Goal: Task Accomplishment & Management: Manage account settings

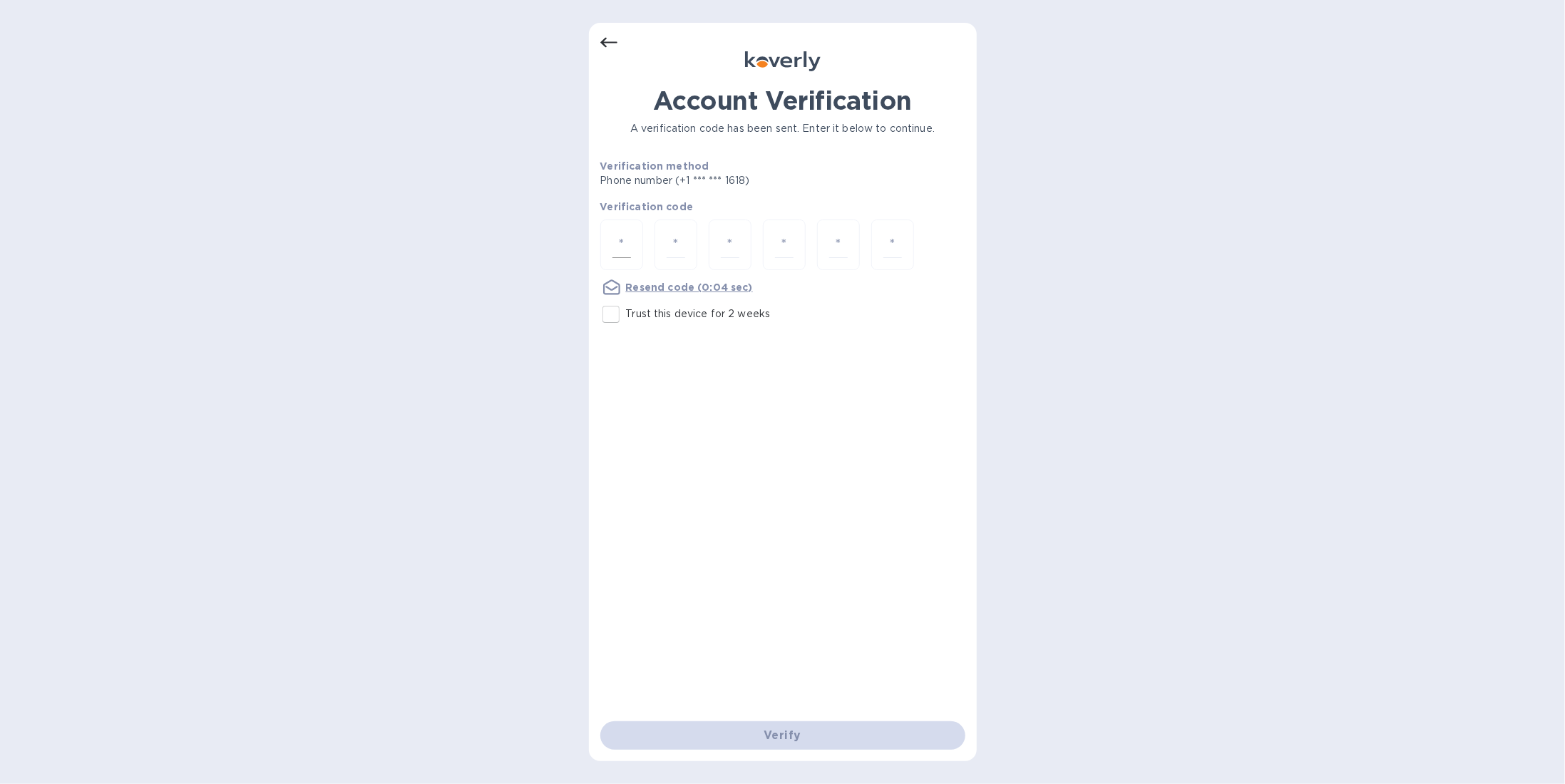
click at [609, 251] on div at bounding box center [621, 244] width 43 height 51
type input "3"
type input "5"
type input "7"
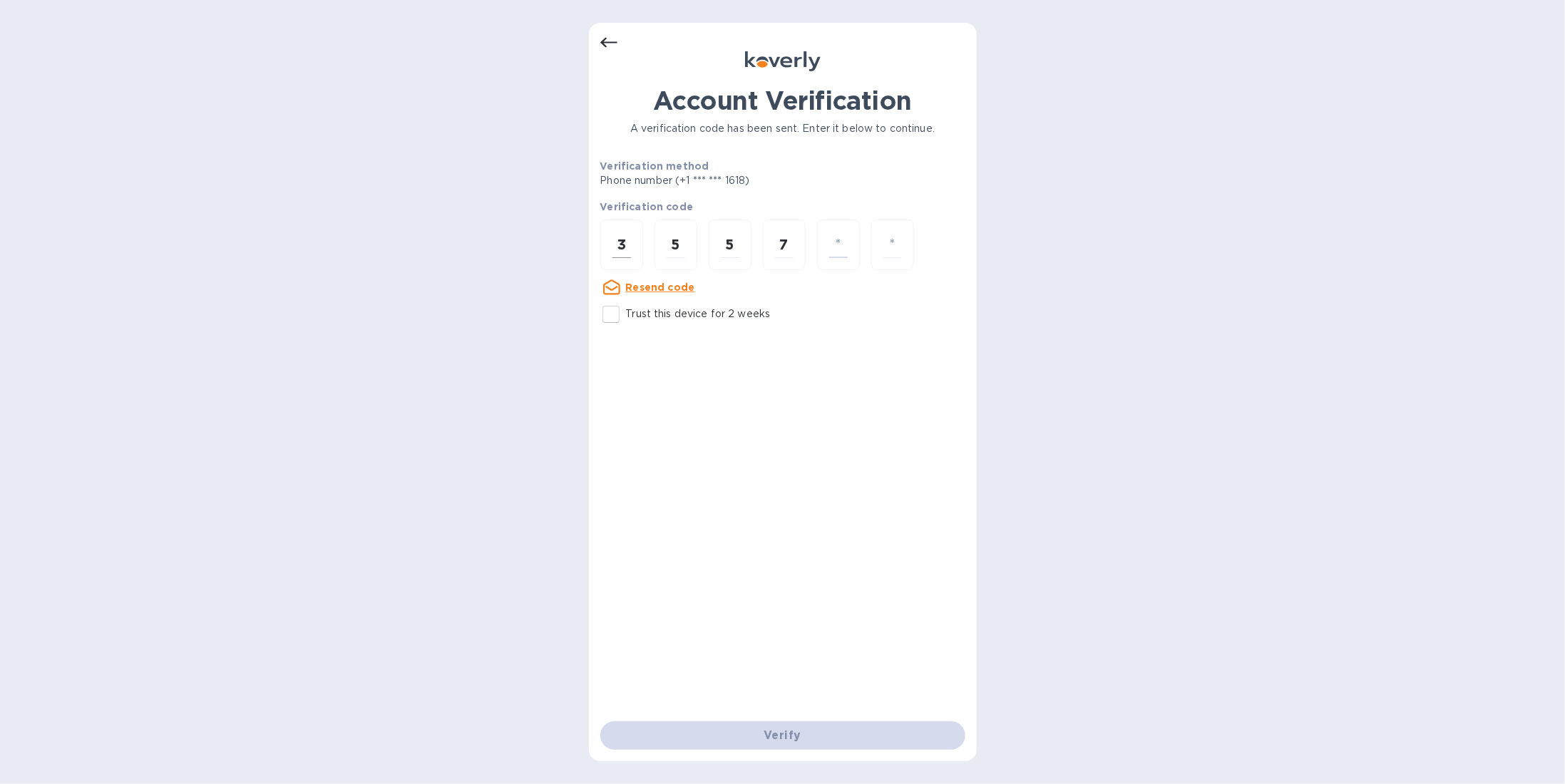
type input "2"
type input "3"
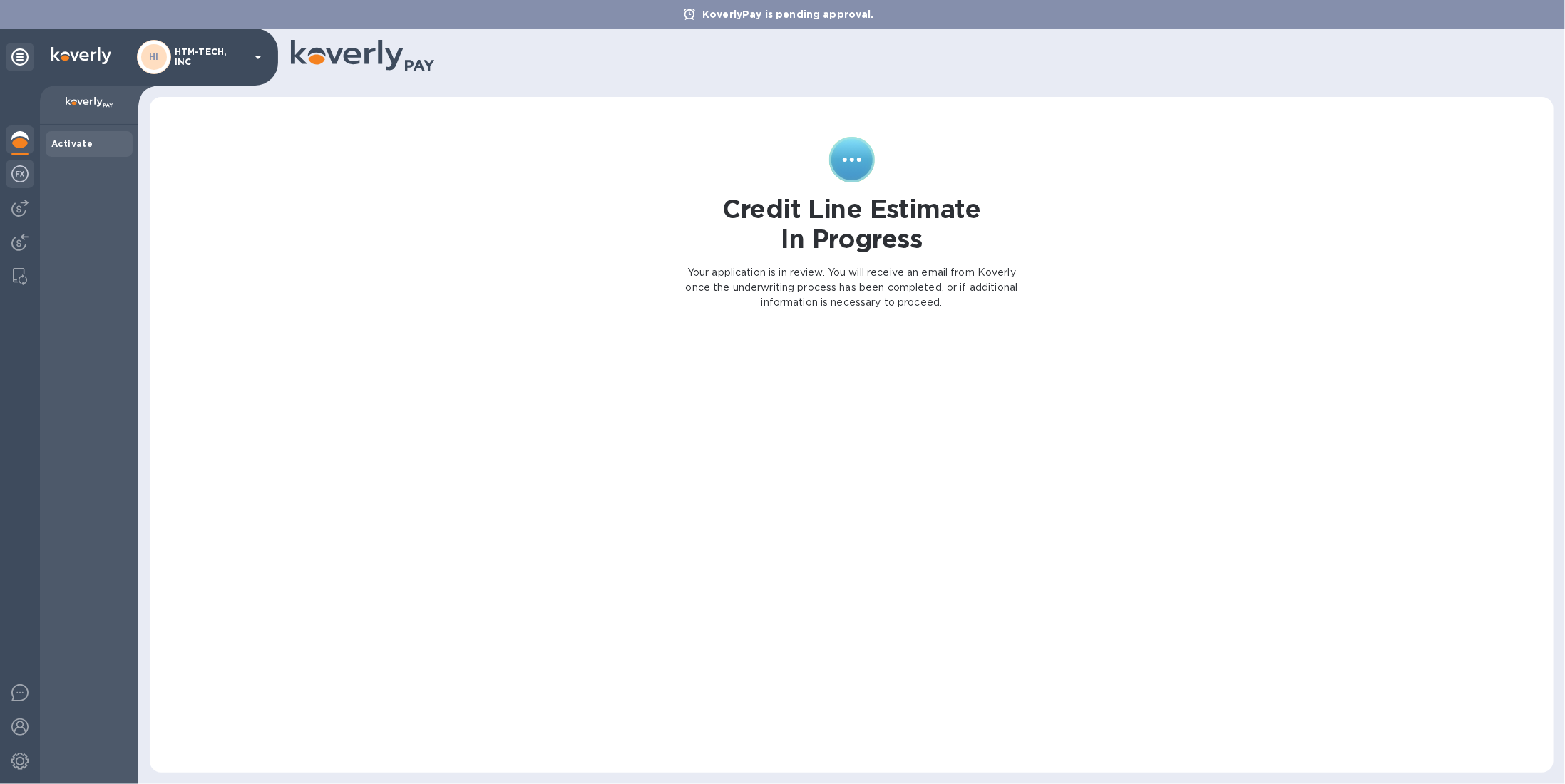
click at [17, 176] on img at bounding box center [20, 174] width 17 height 17
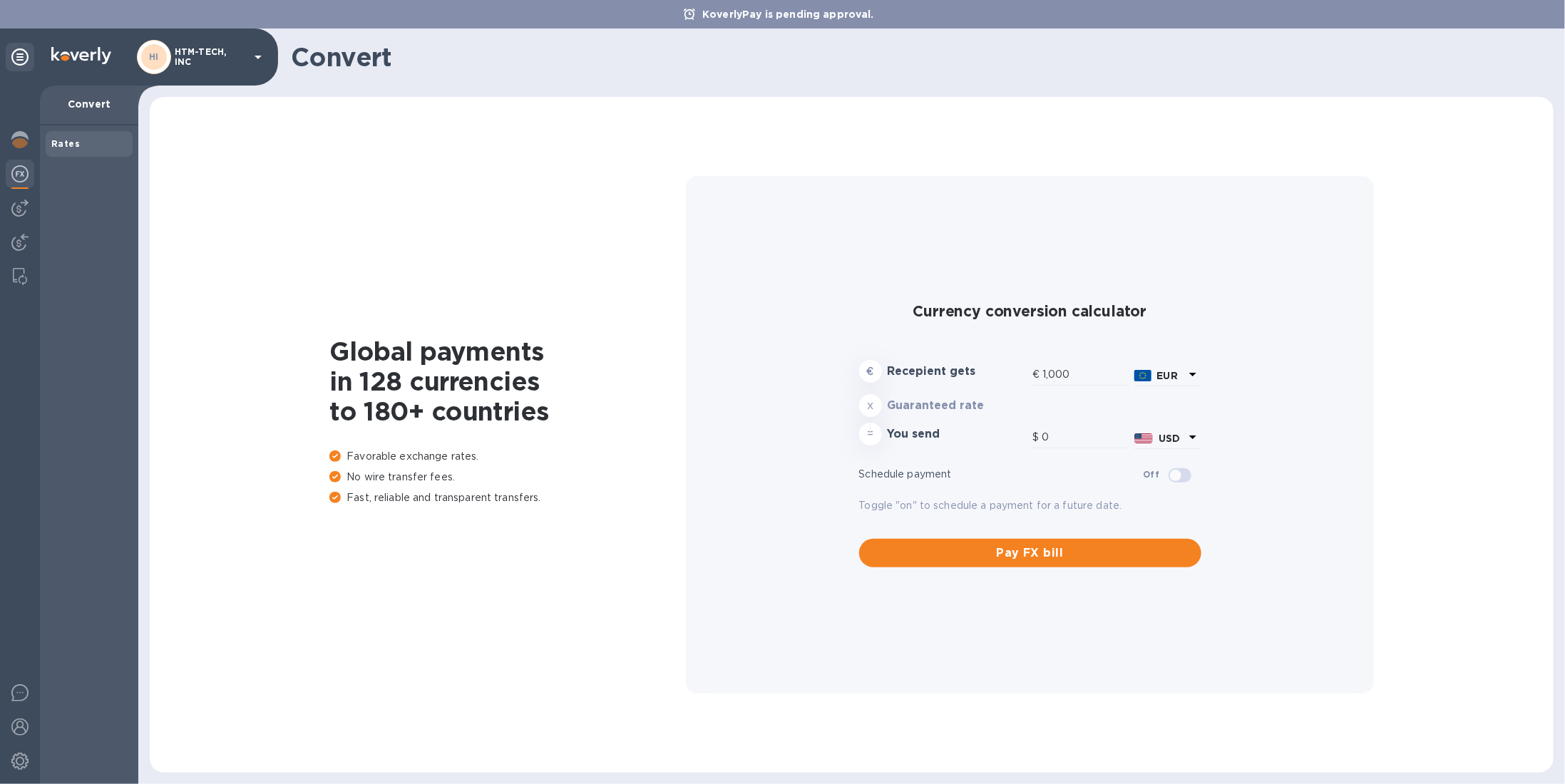
type input "1,174.96"
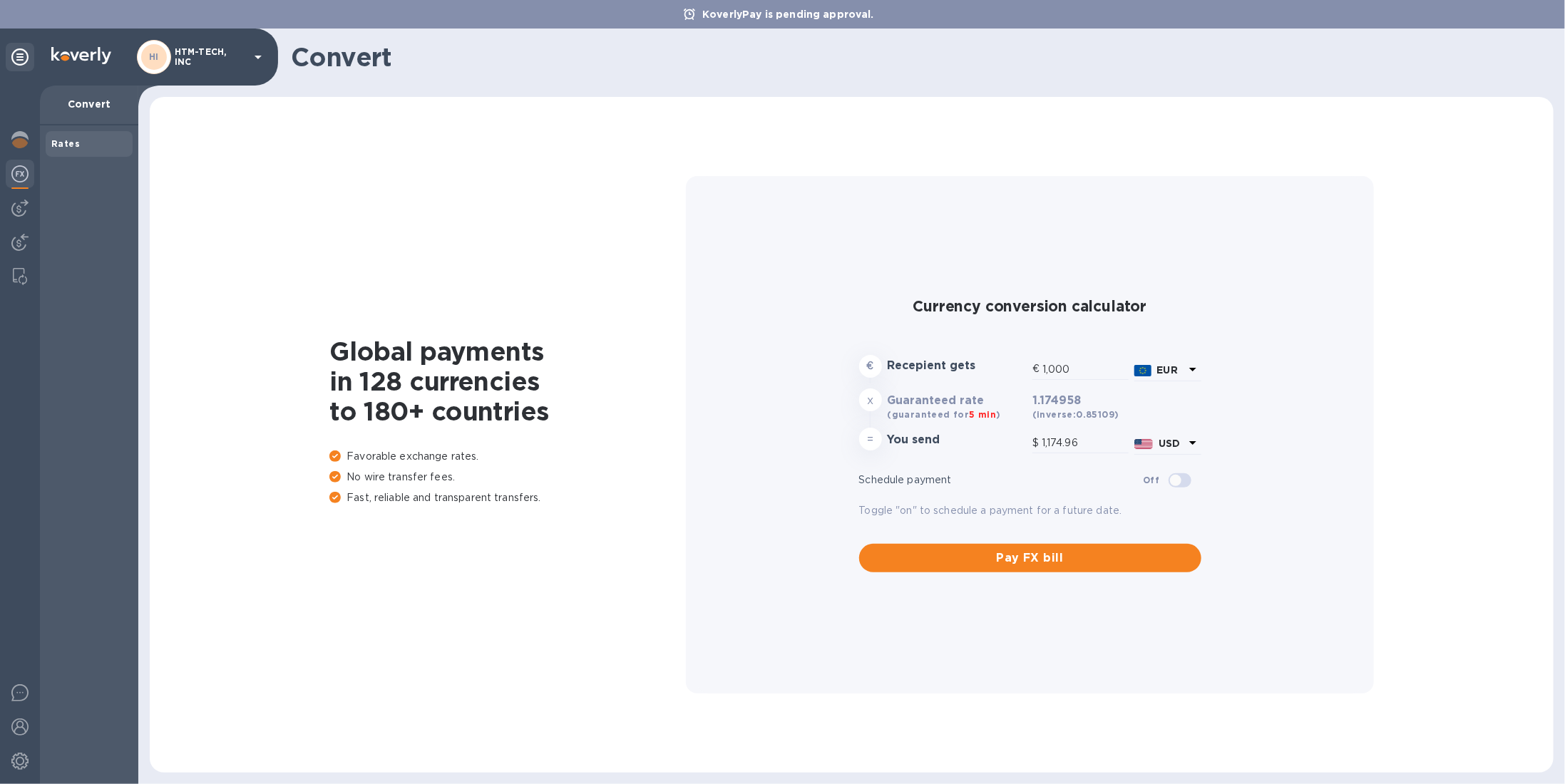
click at [0, 144] on div at bounding box center [20, 434] width 40 height 699
click at [21, 134] on img at bounding box center [20, 140] width 17 height 17
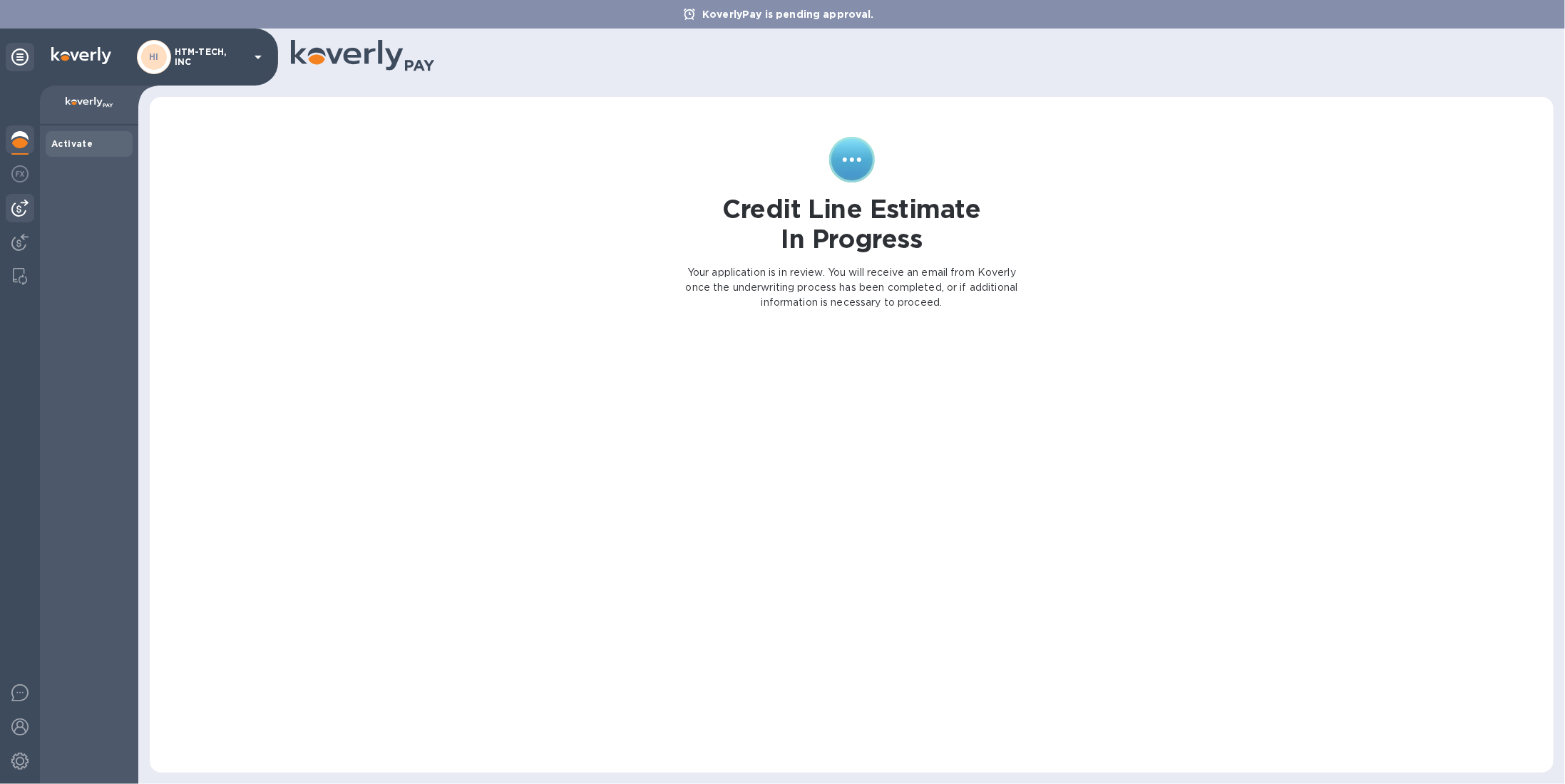
click at [19, 205] on img at bounding box center [20, 208] width 17 height 17
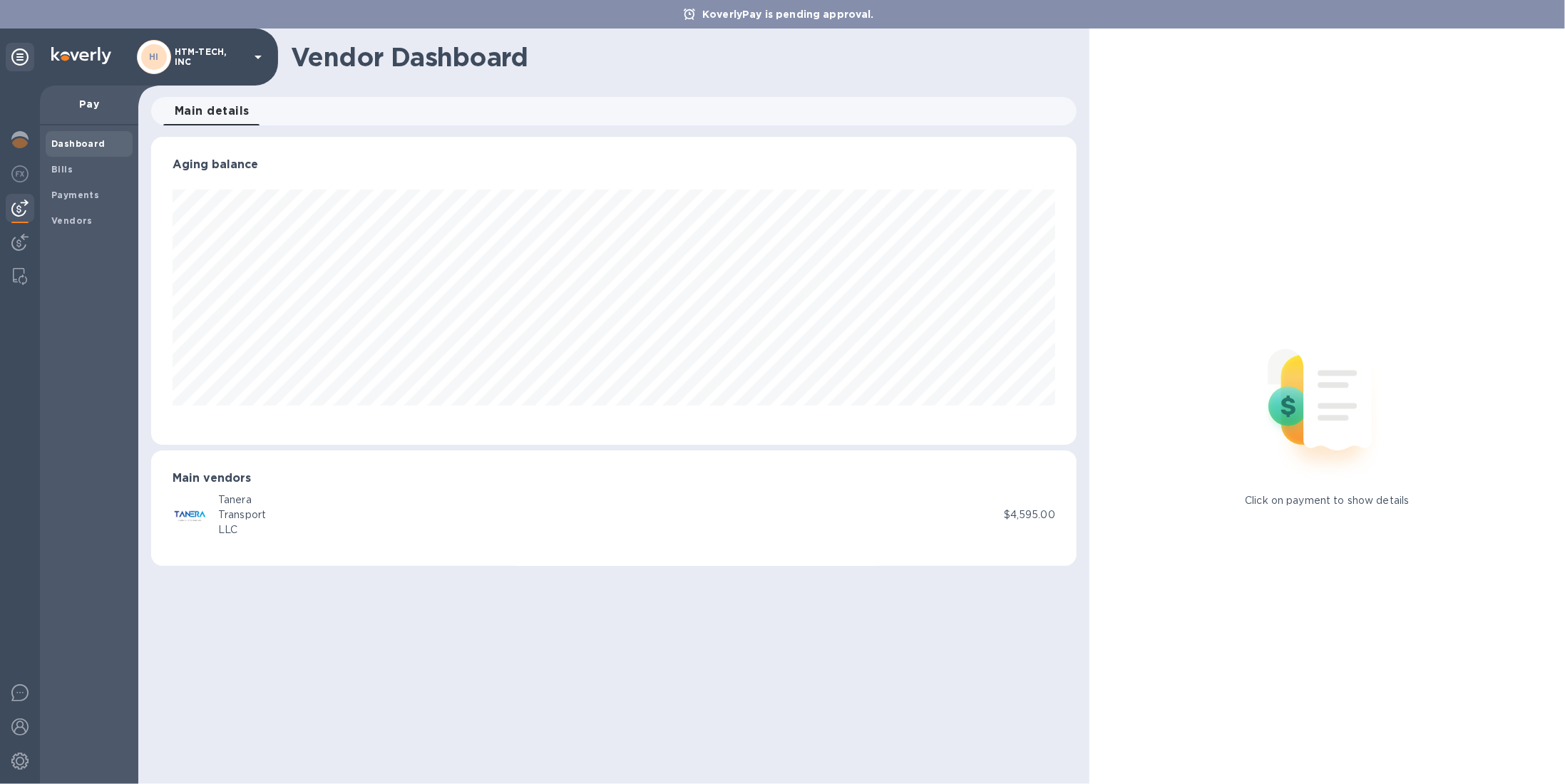
scroll to position [308, 925]
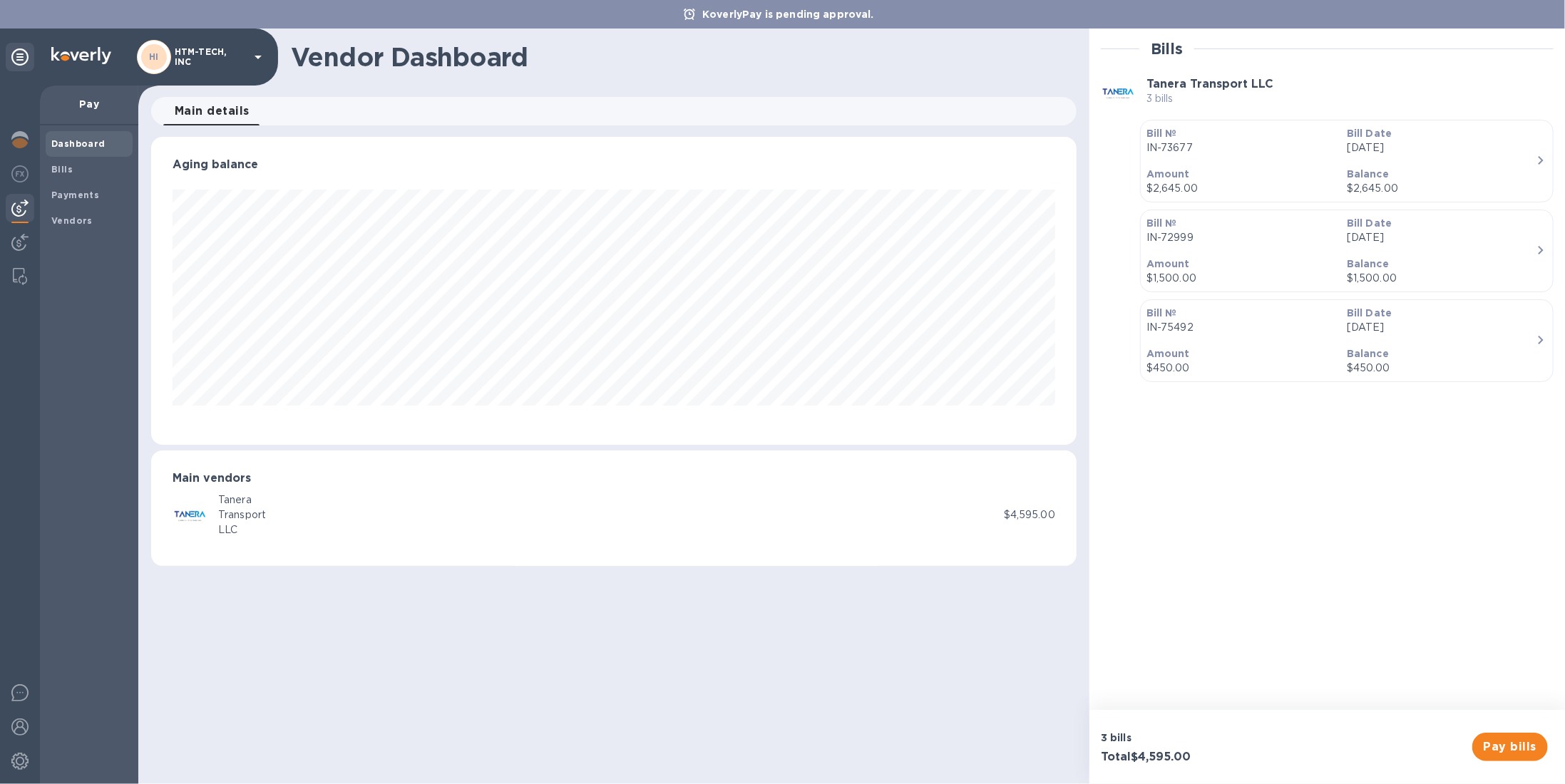
click at [1455, 157] on div "Bill Date [DATE]" at bounding box center [1441, 140] width 200 height 40
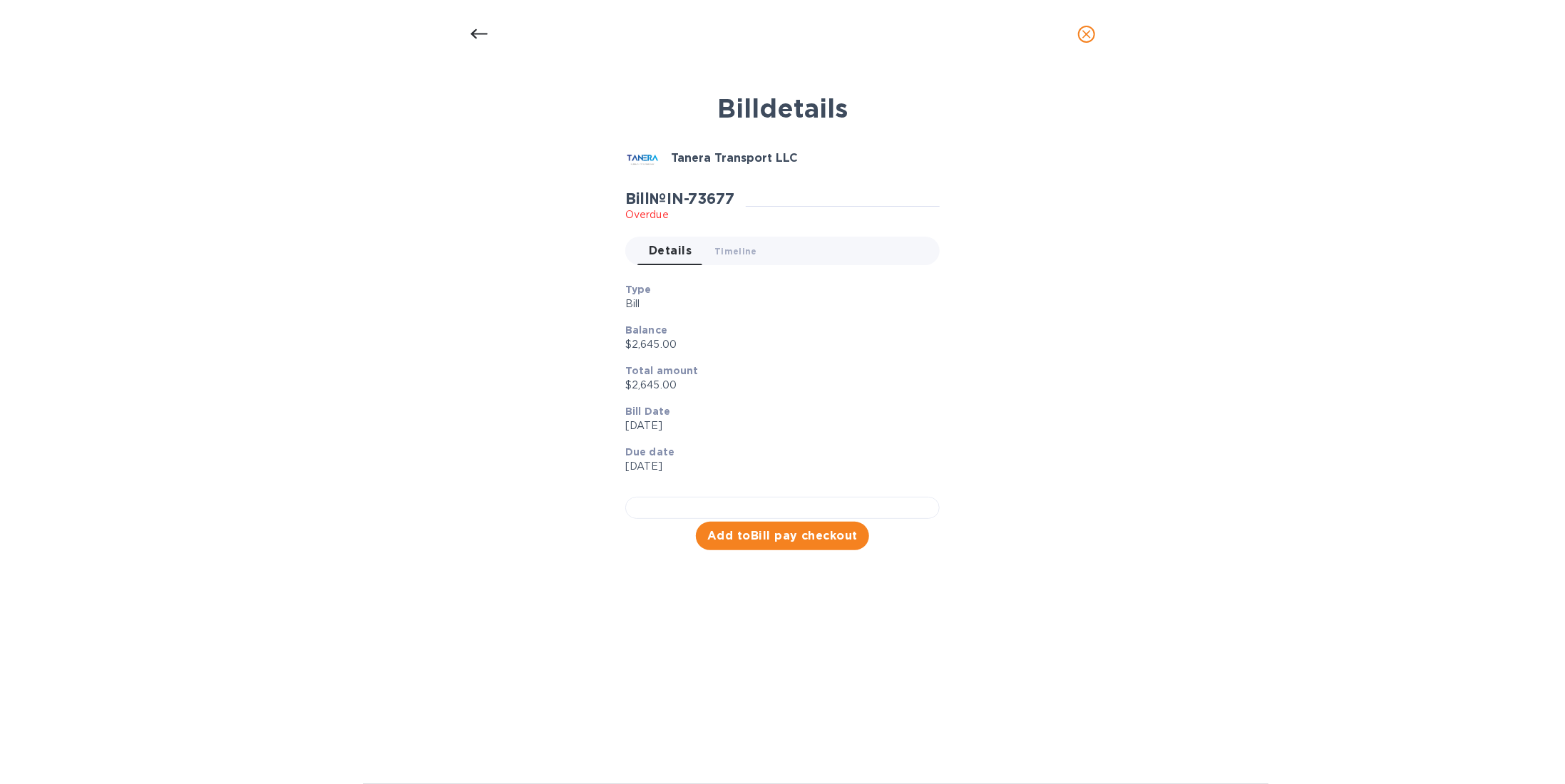
scroll to position [185, 0]
click at [800, 544] on span "Add to Bill pay checkout" at bounding box center [782, 536] width 150 height 17
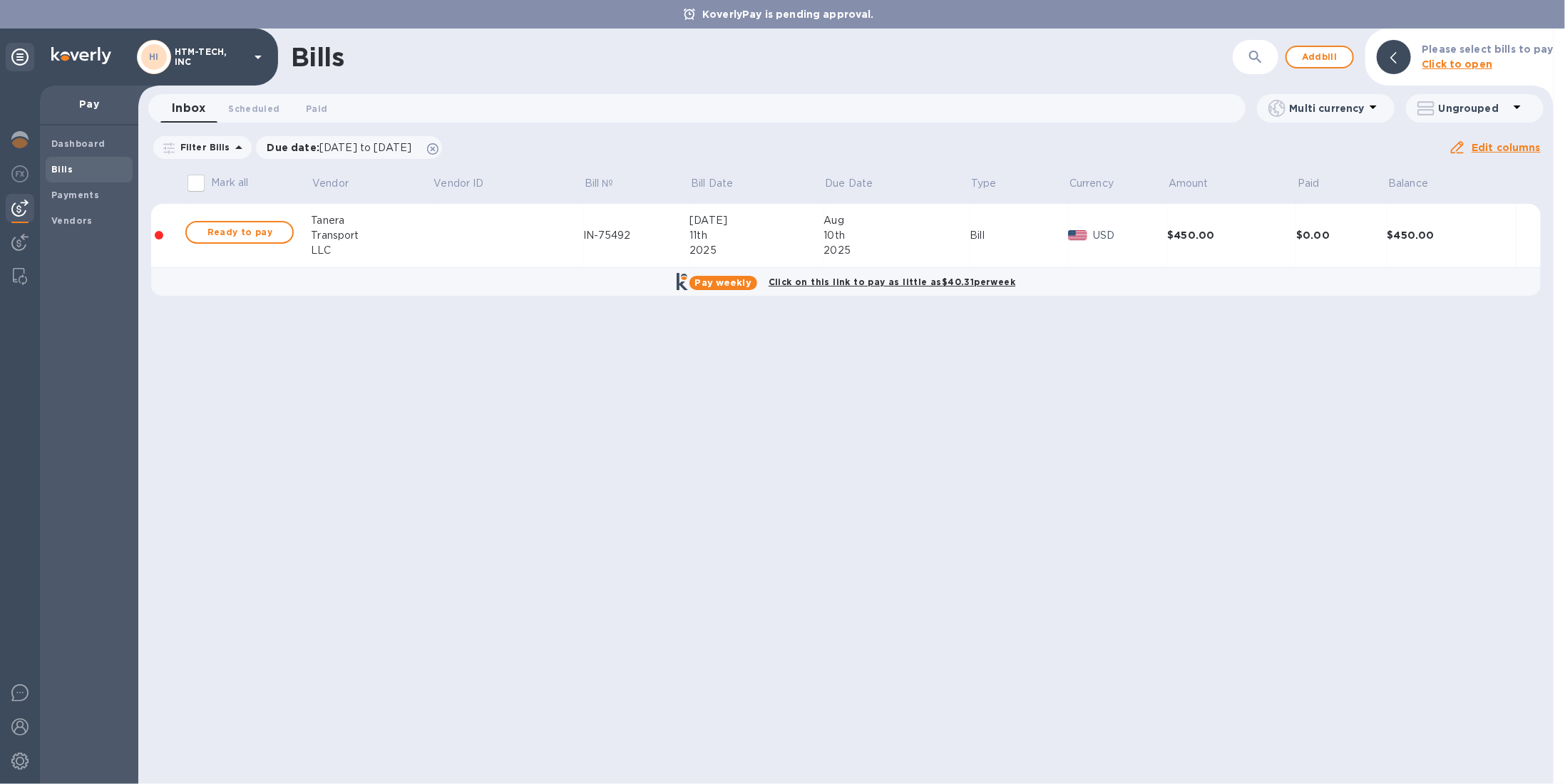
click at [1479, 58] on p "Click to open" at bounding box center [1488, 64] width 131 height 15
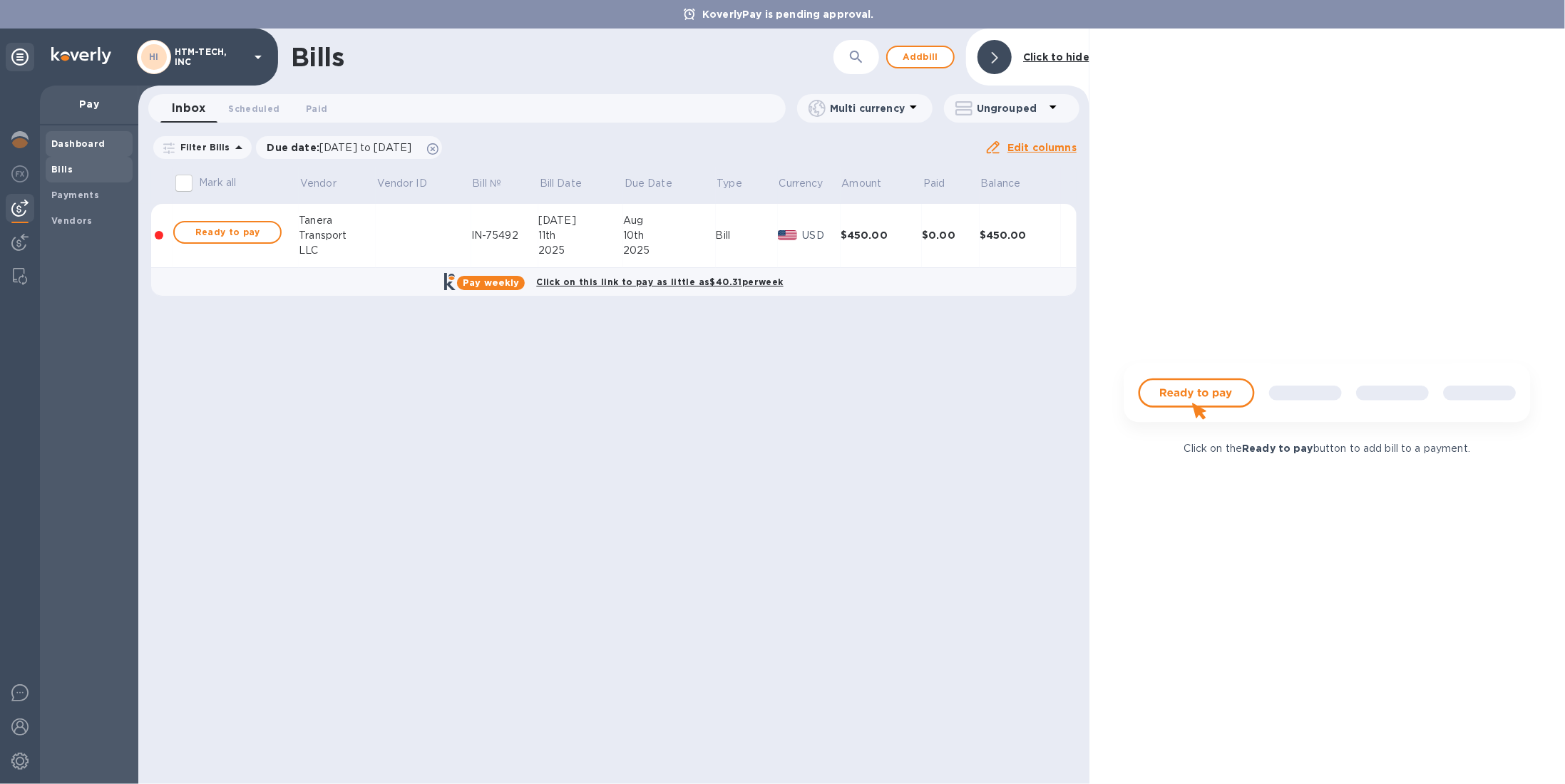
click at [82, 142] on b "Dashboard" at bounding box center [78, 144] width 54 height 11
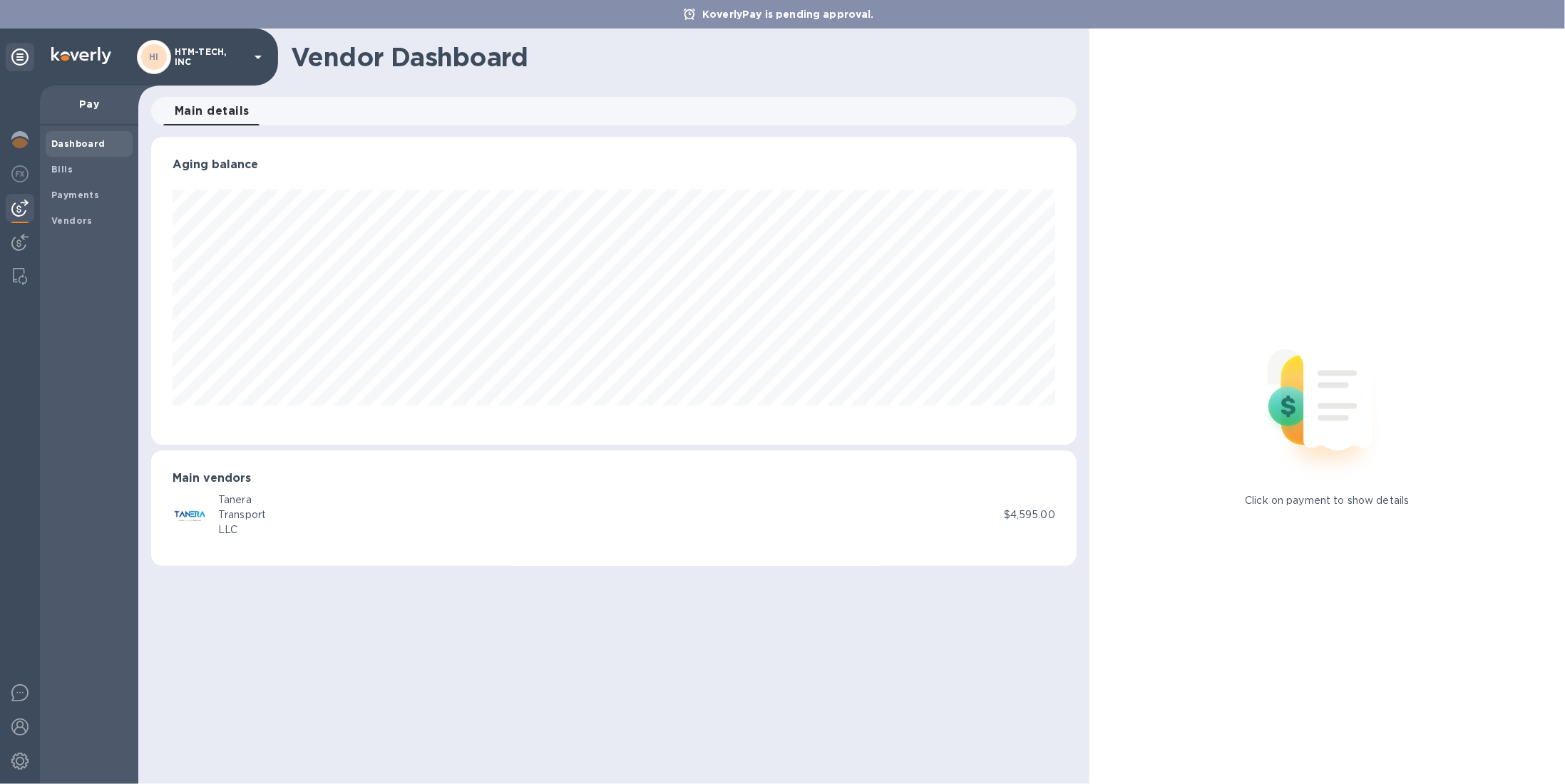
scroll to position [308, 925]
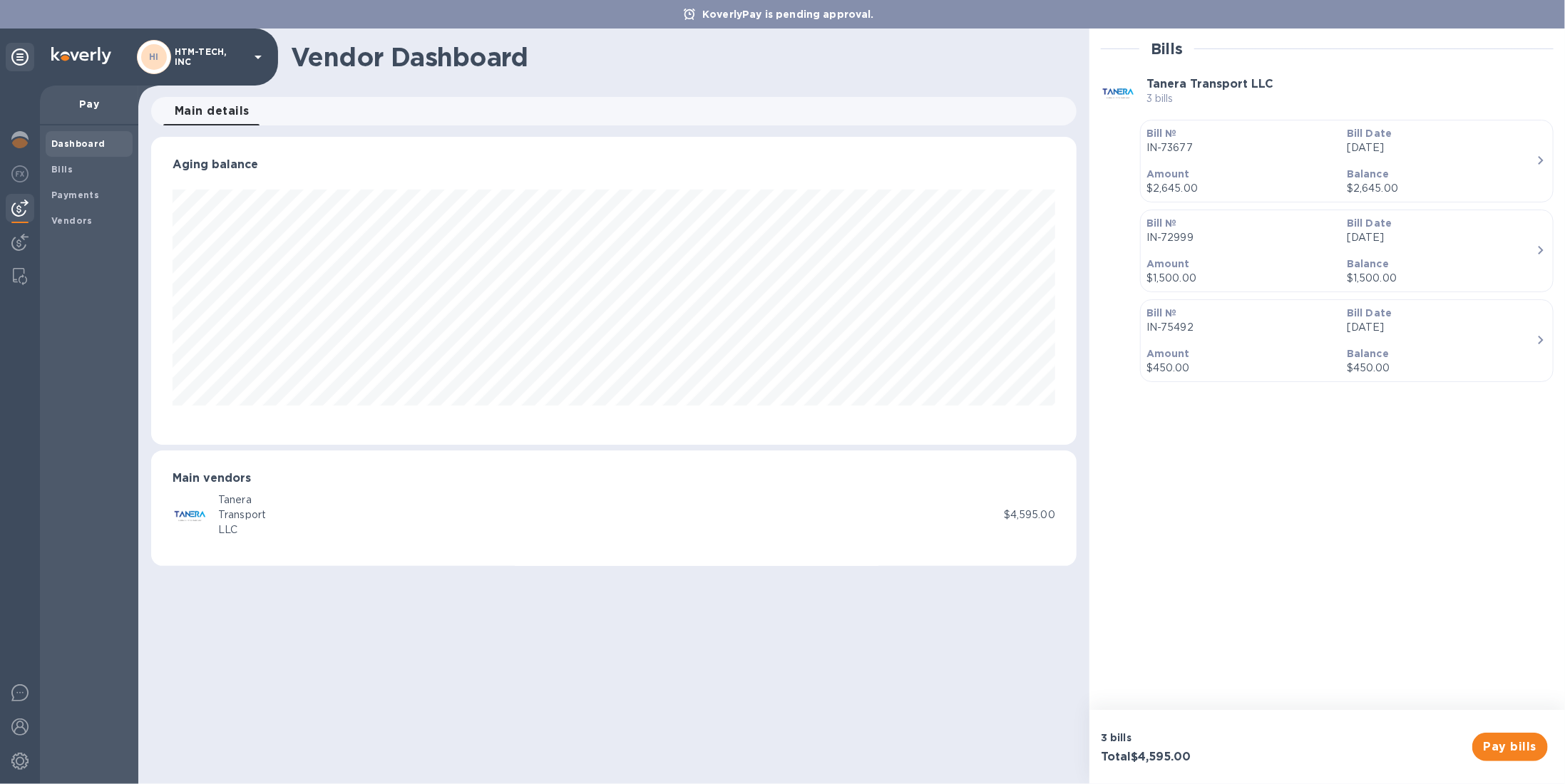
click at [1173, 154] on p "IN-73677" at bounding box center [1240, 147] width 189 height 15
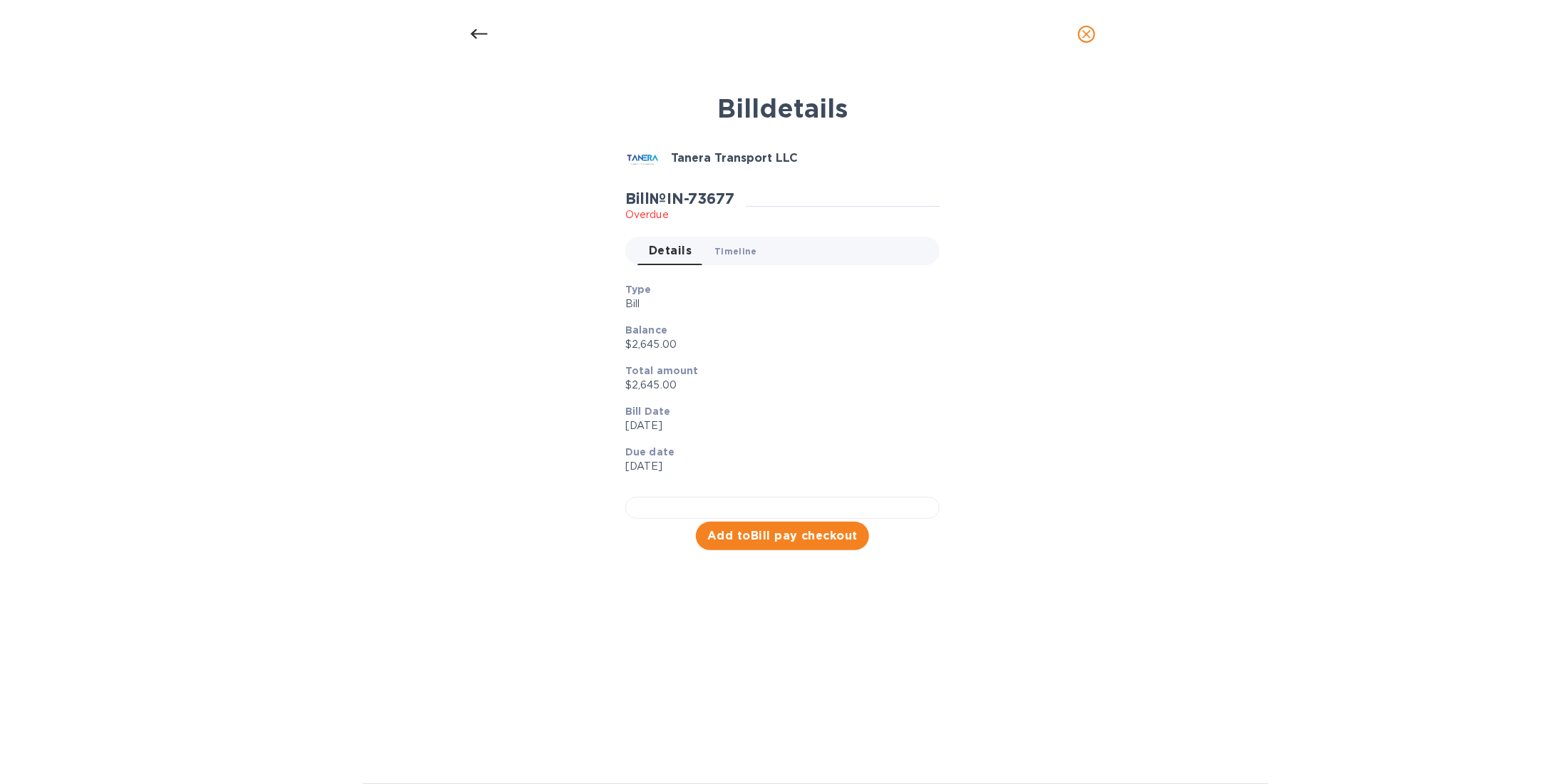
click at [746, 246] on span "Timeline 0" at bounding box center [735, 251] width 43 height 15
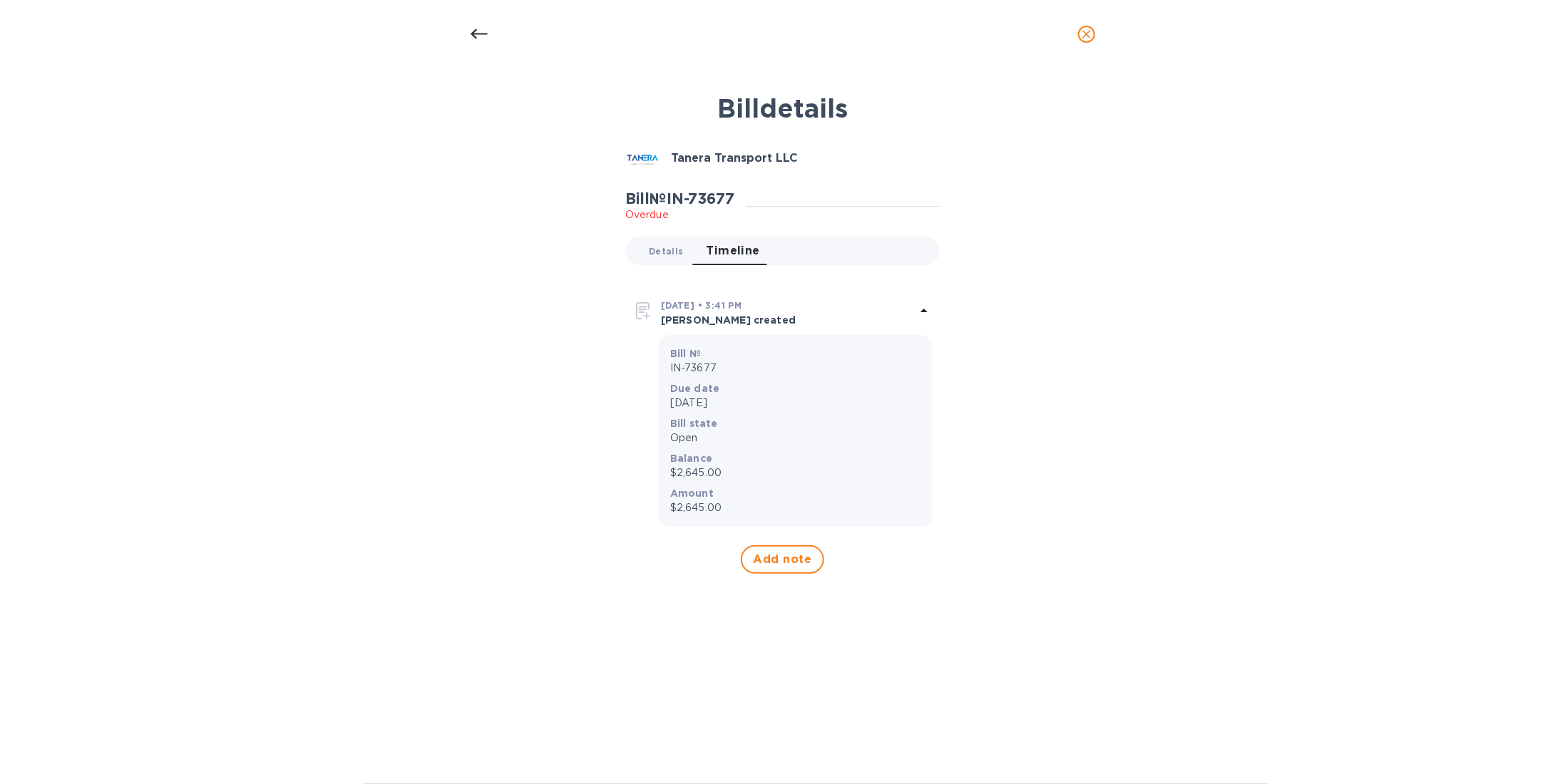
click at [662, 246] on span "Details 0" at bounding box center [666, 251] width 34 height 15
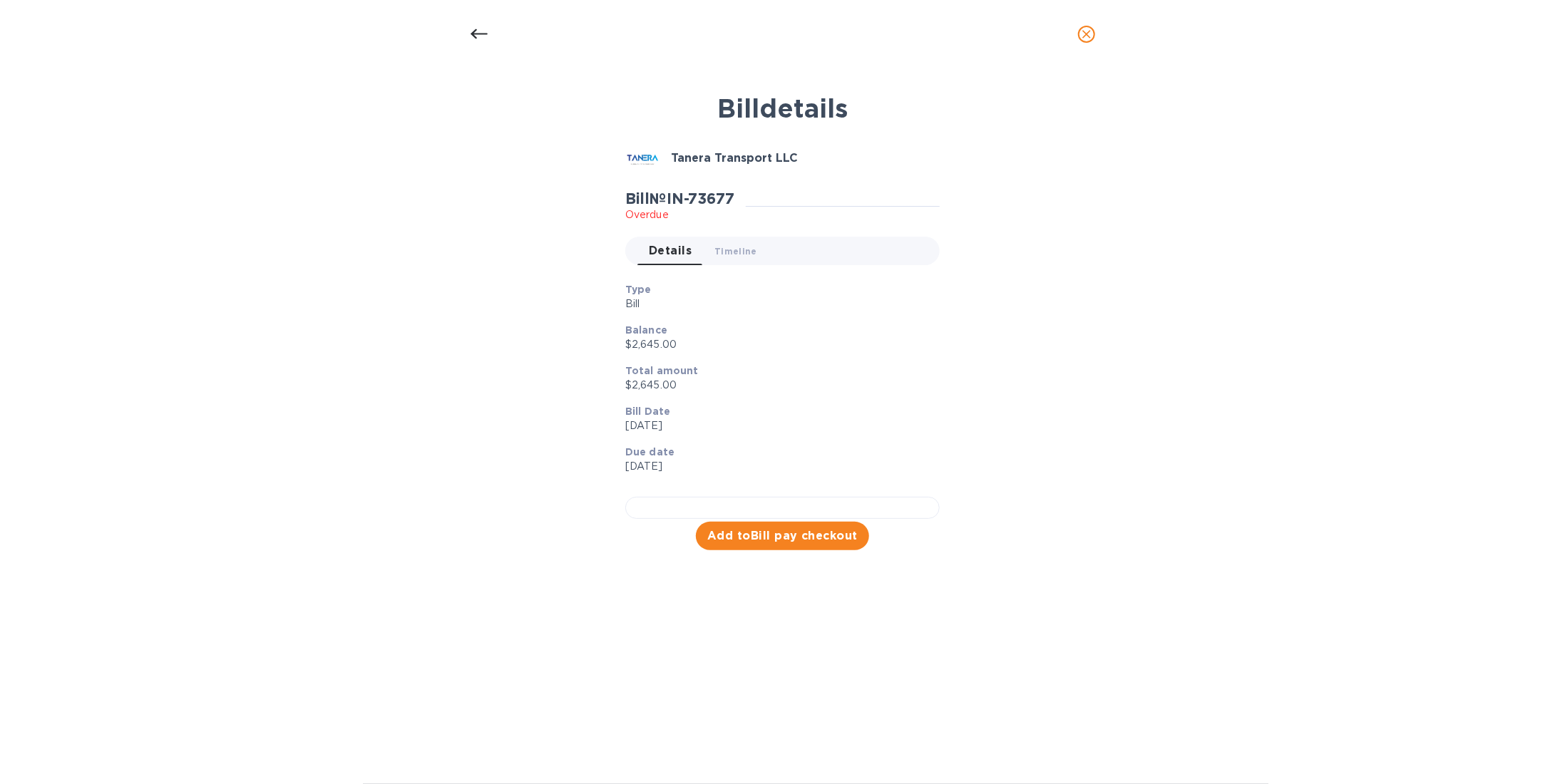
scroll to position [185, 0]
click at [807, 544] on span "Add to Bill pay checkout" at bounding box center [782, 536] width 150 height 17
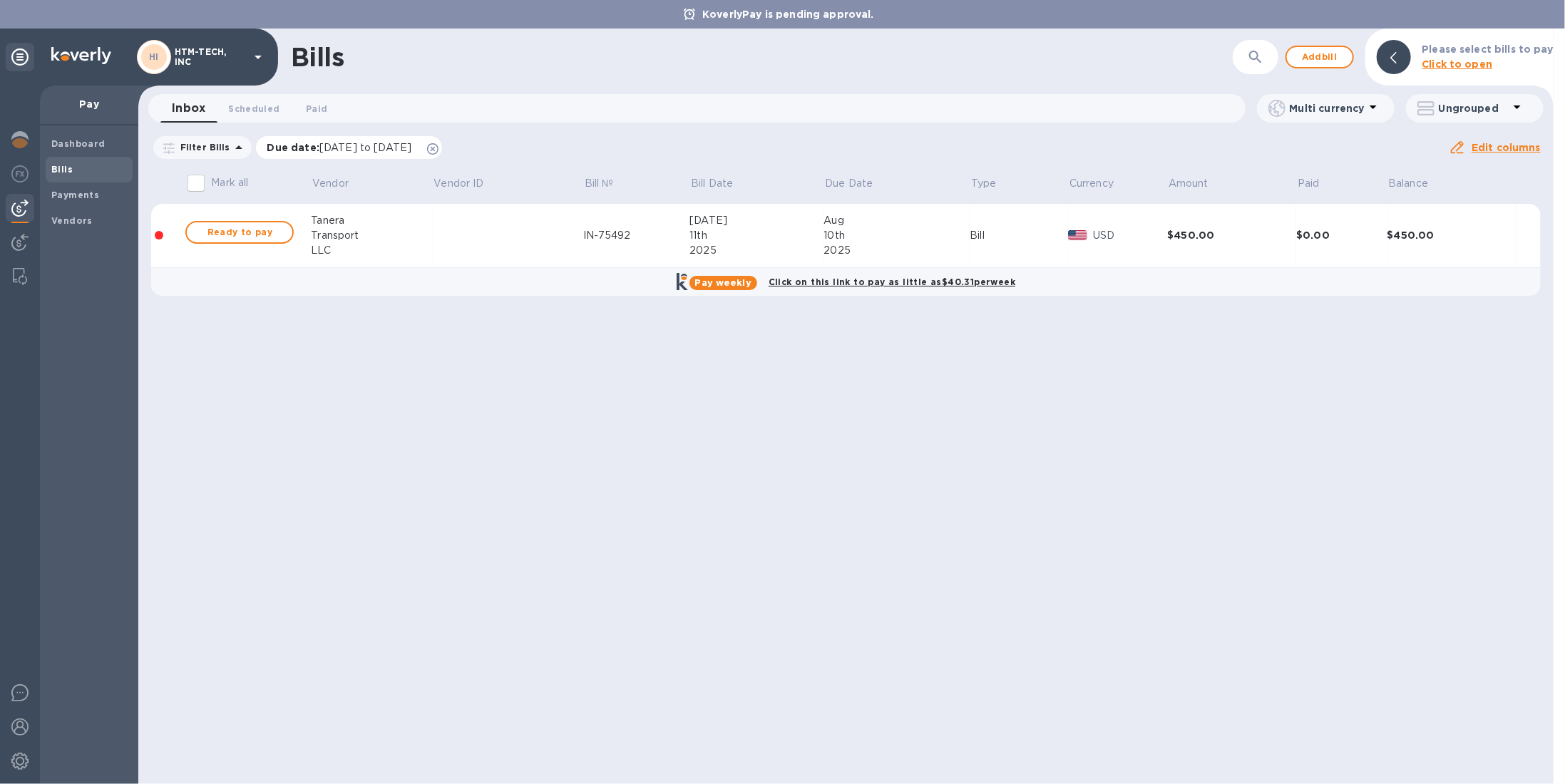
click at [439, 148] on icon at bounding box center [432, 149] width 11 height 11
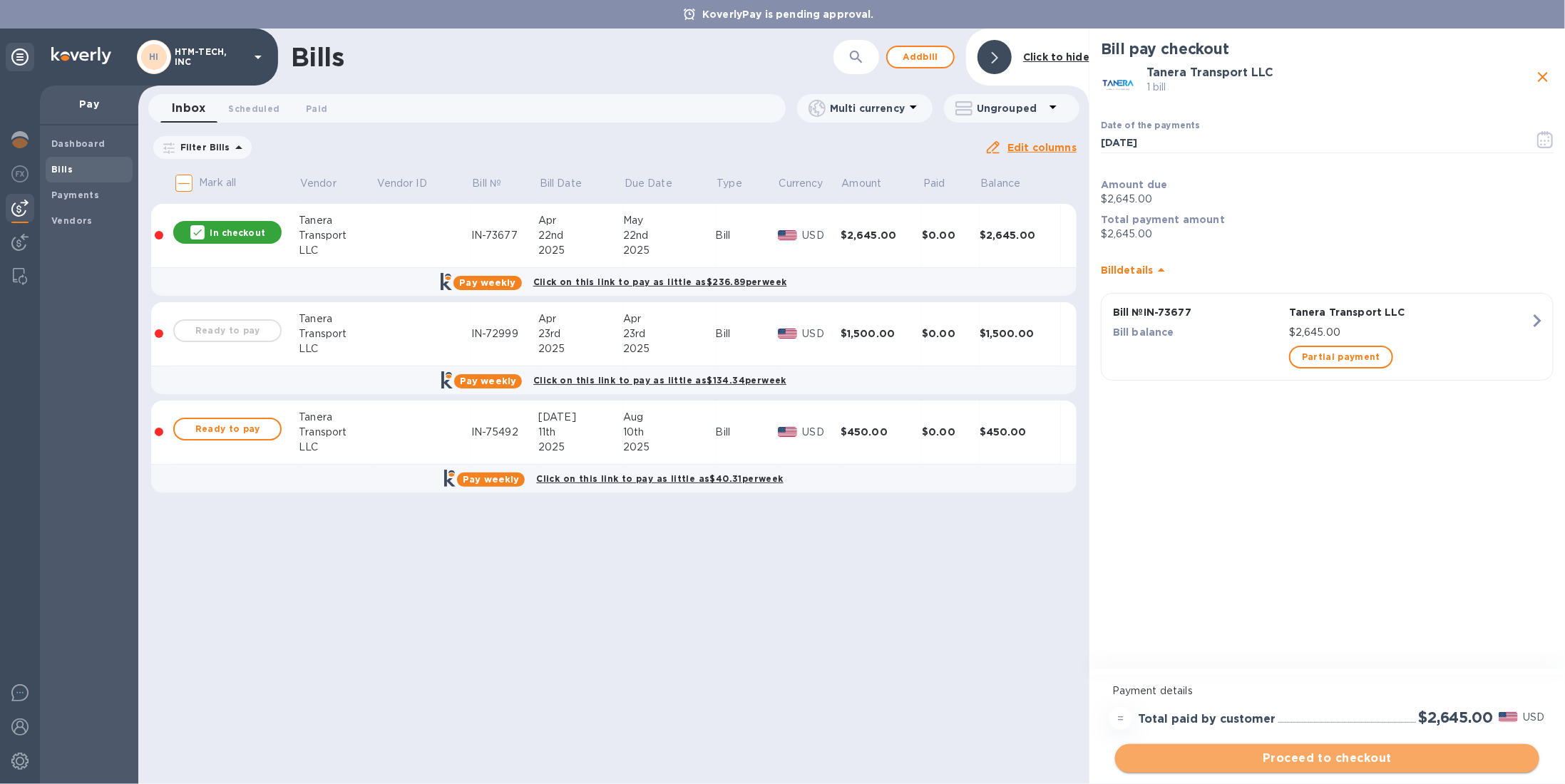
click at [1321, 752] on span "Proceed to checkout" at bounding box center [1327, 758] width 401 height 17
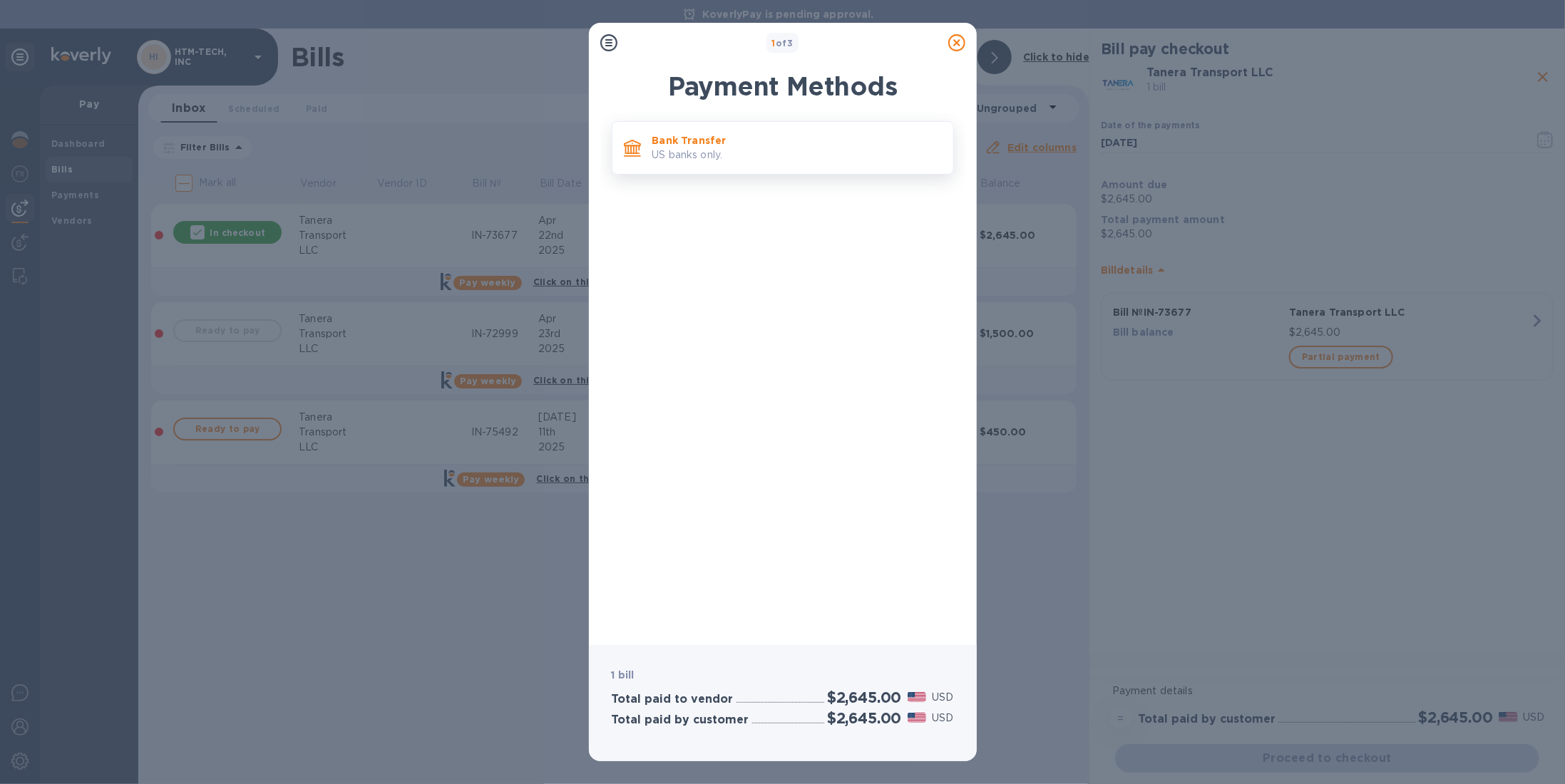
click at [778, 138] on p "Bank Transfer" at bounding box center [797, 140] width 290 height 14
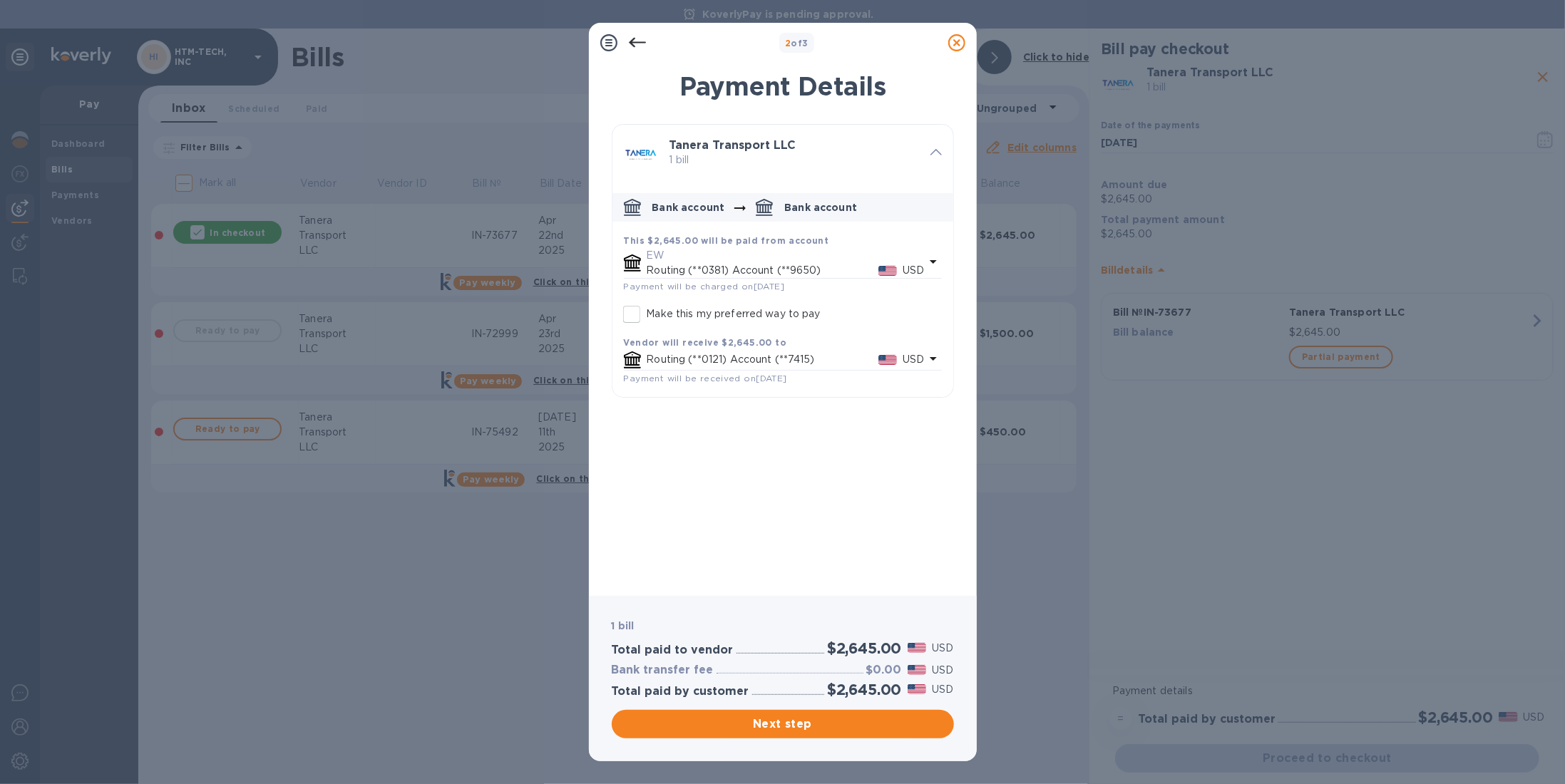
click at [959, 40] on icon at bounding box center [957, 43] width 17 height 17
